Goal: Find contact information: Find contact information

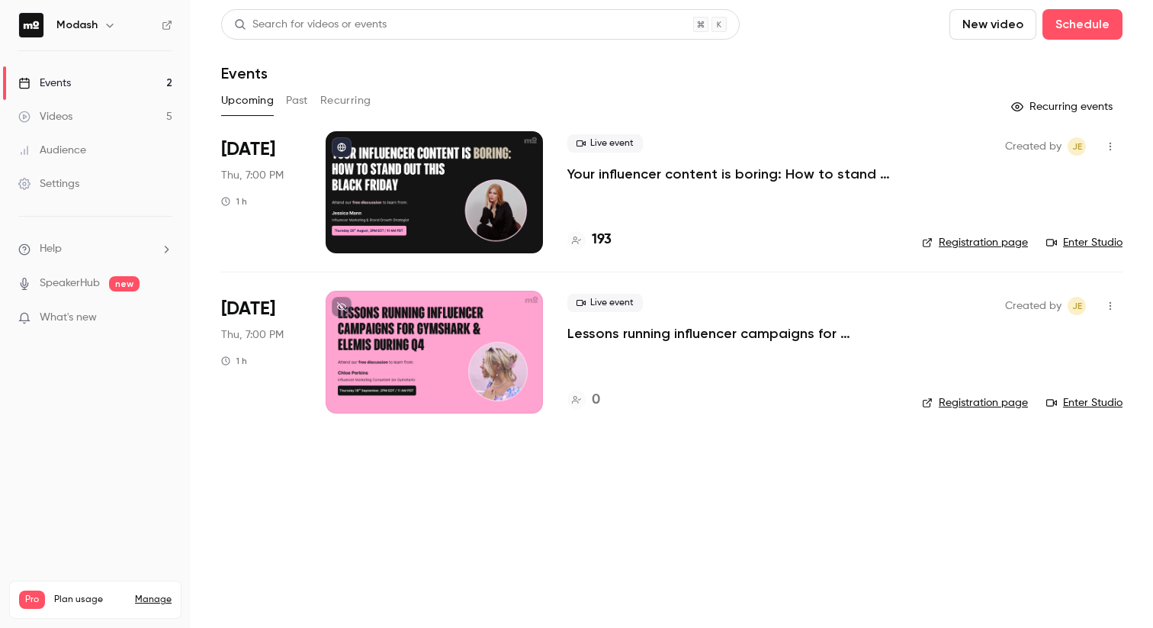
click at [98, 80] on link "Events 2" at bounding box center [95, 83] width 191 height 34
click at [603, 246] on h4 "194" at bounding box center [602, 240] width 20 height 21
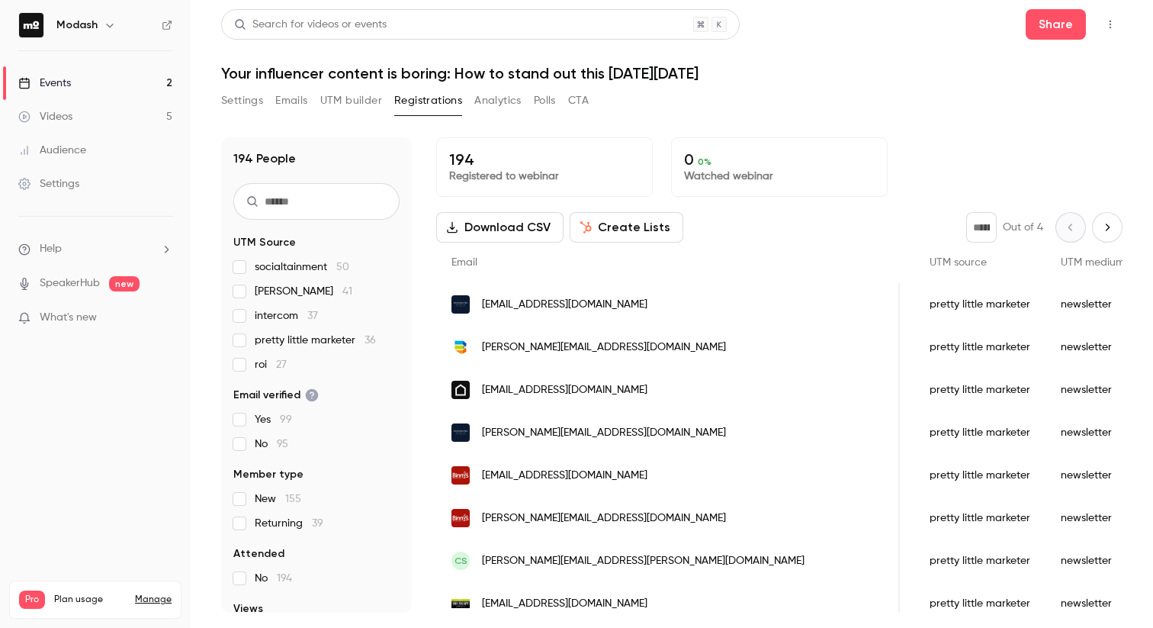
scroll to position [0, 720]
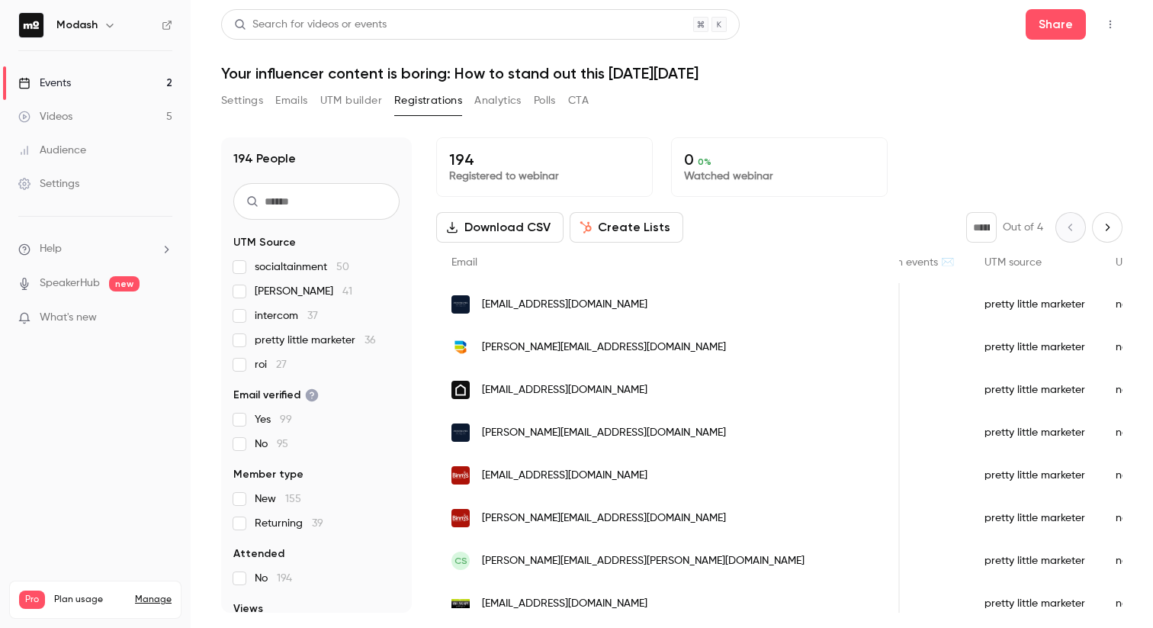
click at [472, 161] on p "194" at bounding box center [544, 159] width 191 height 18
click at [76, 77] on link "Events 2" at bounding box center [95, 83] width 191 height 34
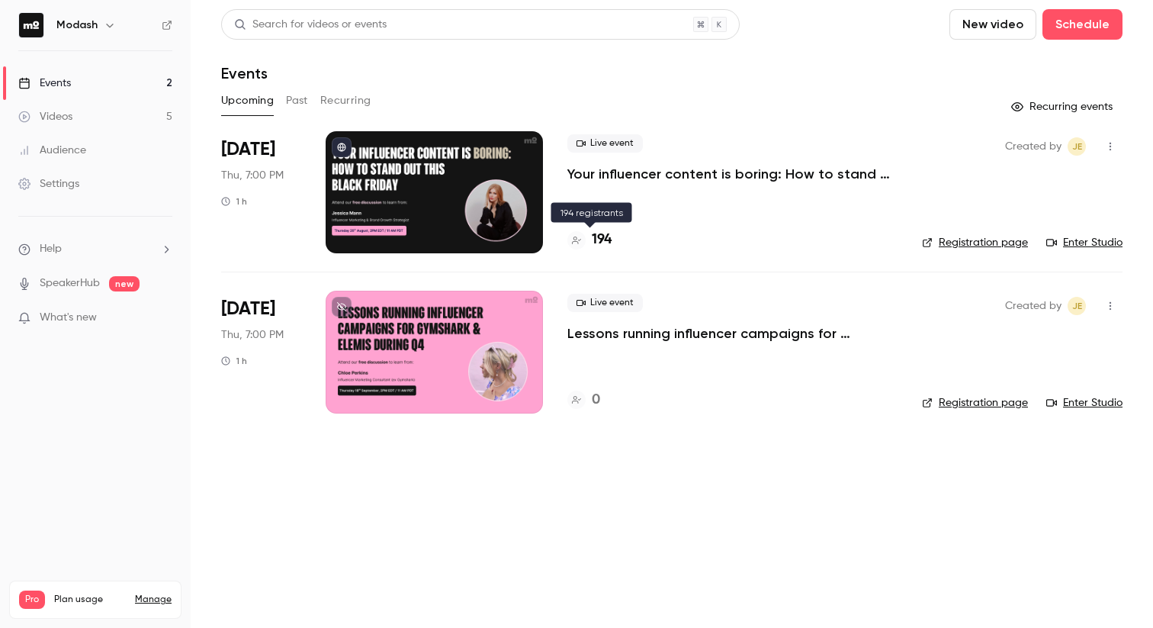
click at [580, 241] on icon at bounding box center [576, 240] width 9 height 9
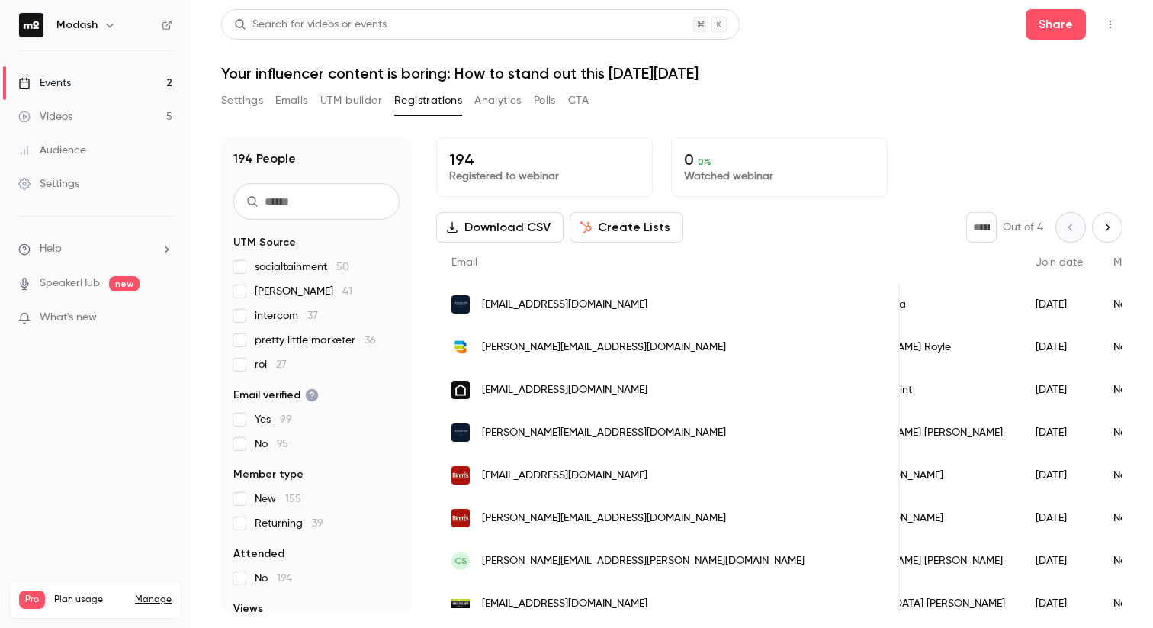
scroll to position [0, 82]
click at [75, 77] on link "Events 2" at bounding box center [95, 83] width 191 height 34
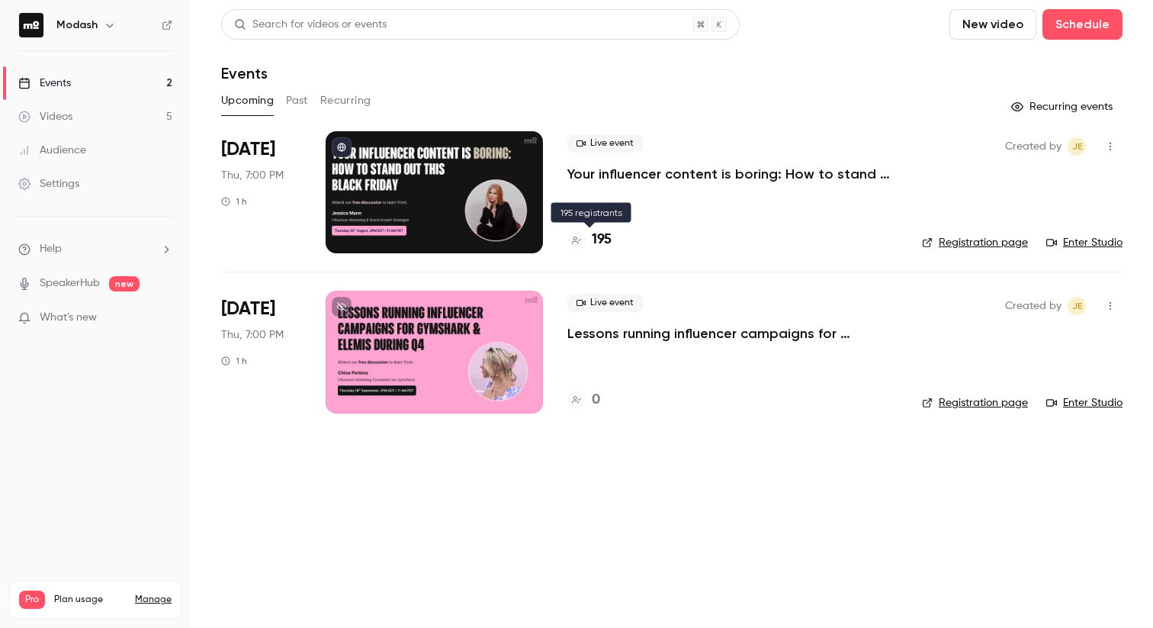
click at [583, 241] on div at bounding box center [576, 240] width 18 height 18
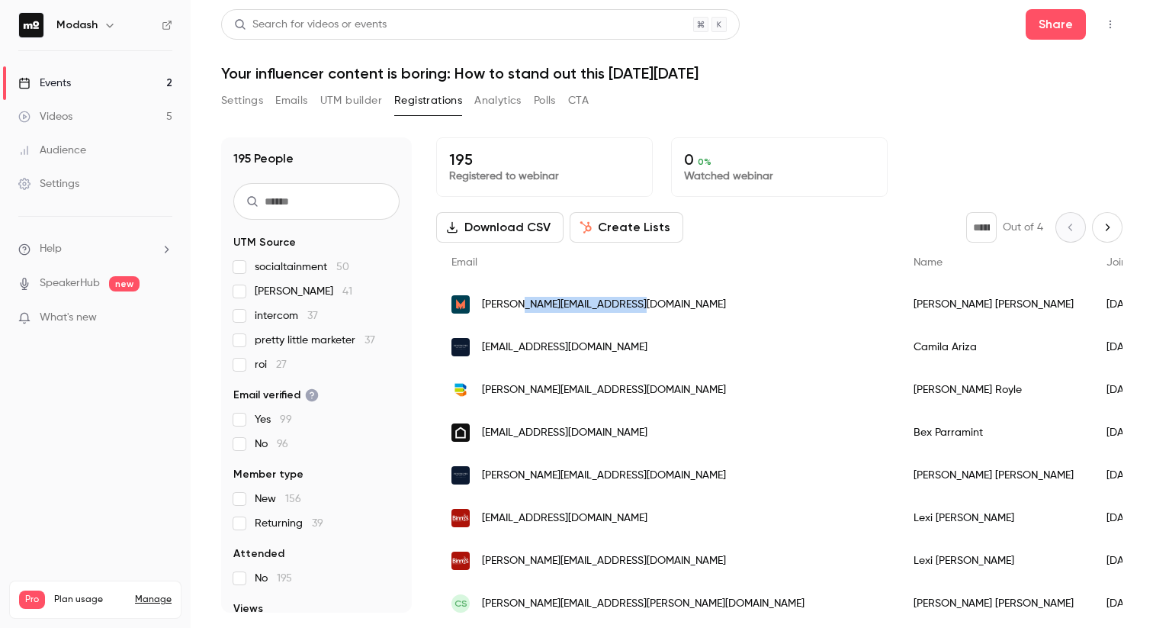
drag, startPoint x: 653, startPoint y: 310, endPoint x: 519, endPoint y: 312, distance: 134.2
click at [519, 312] on div "beth.f@monstercreative.co.uk" at bounding box center [667, 304] width 462 height 43
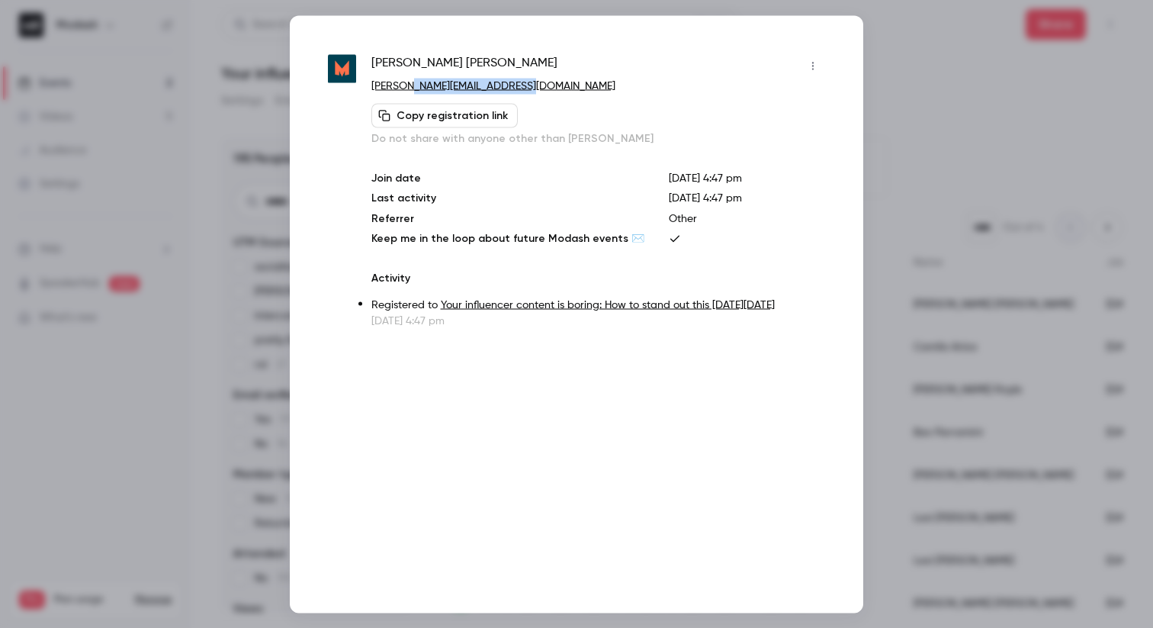
drag, startPoint x: 531, startPoint y: 86, endPoint x: 411, endPoint y: 85, distance: 120.5
click at [411, 85] on p "beth.f@monstercreative.co.uk" at bounding box center [598, 86] width 454 height 16
click at [181, 191] on div at bounding box center [576, 314] width 1153 height 628
